Goal: Transaction & Acquisition: Purchase product/service

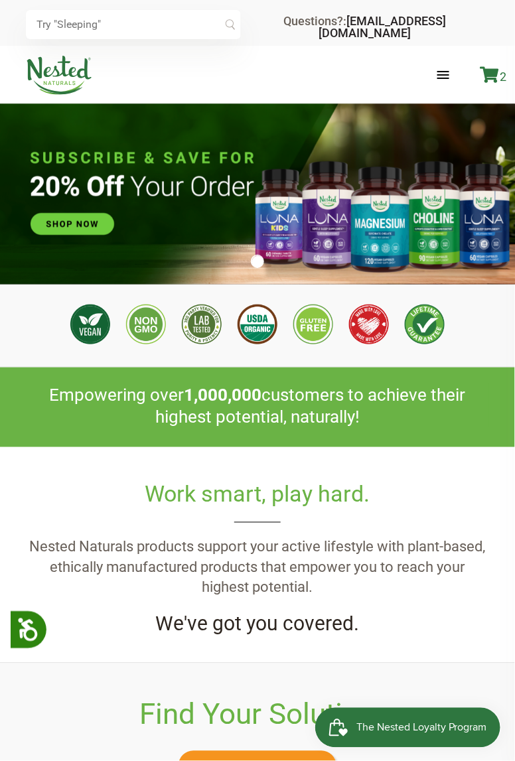
click at [486, 74] on icon at bounding box center [489, 74] width 19 height 17
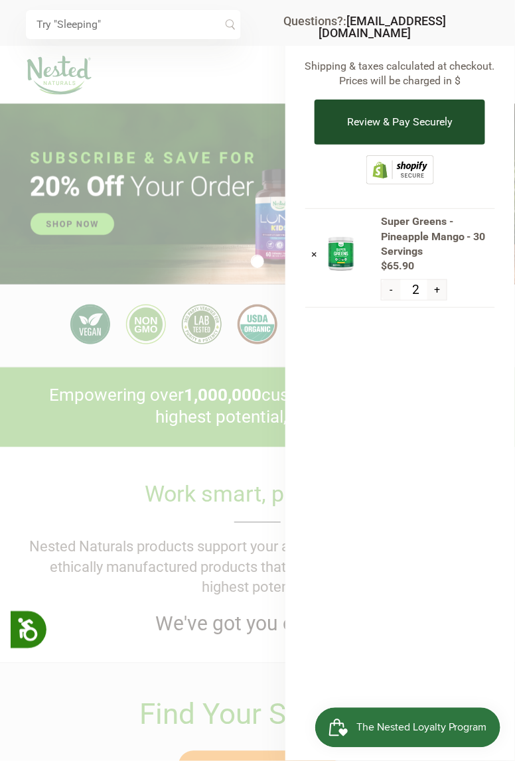
click at [418, 116] on button "Review & Pay Securely" at bounding box center [399, 121] width 170 height 45
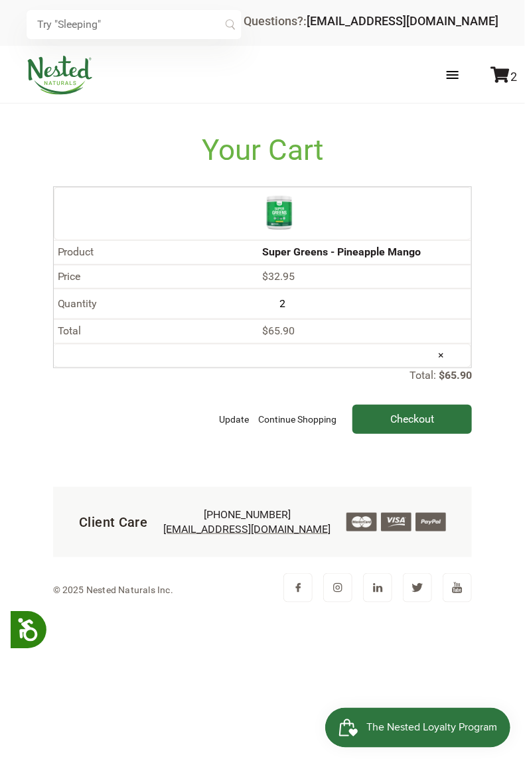
click at [403, 368] on div "Total: $65.90 Update Continue Shopping Checkout" at bounding box center [262, 400] width 419 height 65
click at [405, 405] on input "Checkout" at bounding box center [411, 419] width 119 height 29
